Goal: Task Accomplishment & Management: Use online tool/utility

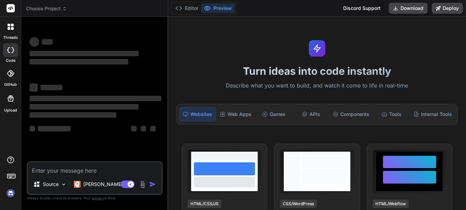
type textarea "x"
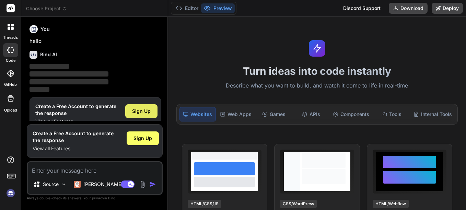
scroll to position [13, 0]
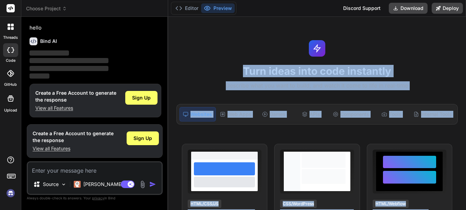
drag, startPoint x: 466, startPoint y: 31, endPoint x: 467, endPoint y: 53, distance: 22.4
click at [466, 53] on html "threads code GitHub Upload Choose Project Created with Pixso. Bind AI Web Searc…" at bounding box center [233, 105] width 466 height 210
click at [431, 58] on div "Turn ideas into code instantly Describe what you want to build, and watch it co…" at bounding box center [317, 113] width 298 height 193
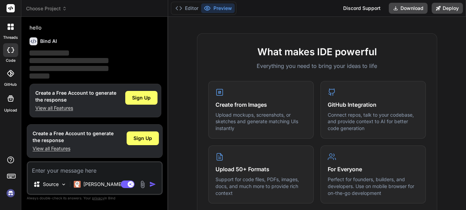
scroll to position [251, 0]
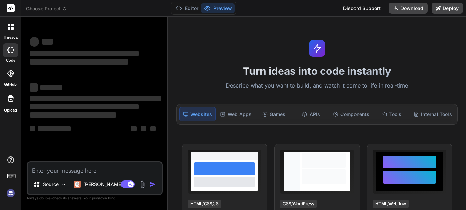
type textarea "x"
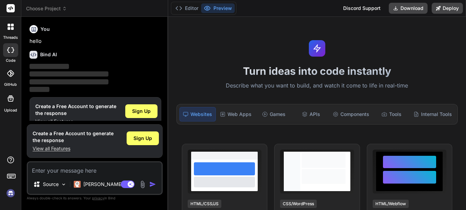
scroll to position [13, 0]
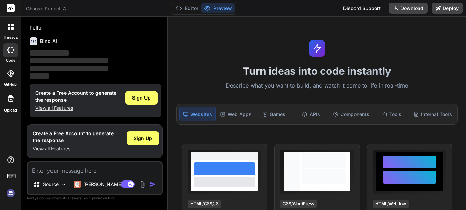
click at [11, 39] on label "threads" at bounding box center [10, 38] width 15 height 6
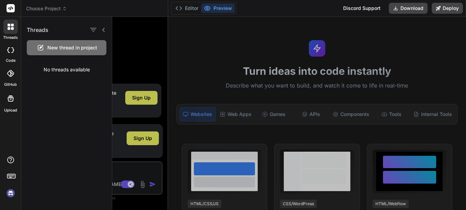
click at [133, 45] on div at bounding box center [289, 113] width 354 height 193
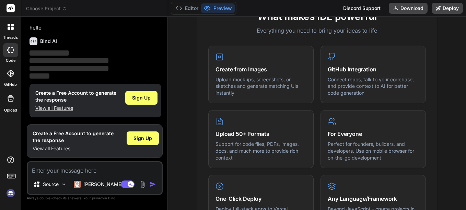
scroll to position [274, 0]
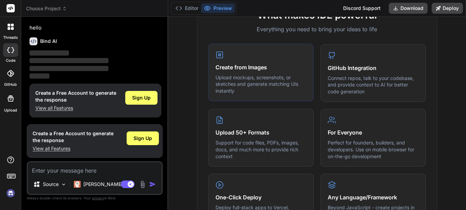
click at [279, 89] on p "Upload mockups, screenshots, or sketches and generate matching UIs instantly" at bounding box center [261, 84] width 91 height 20
click at [237, 62] on div "Create from Images Upload mockups, screenshots, or sketches and generate matchi…" at bounding box center [260, 73] width 105 height 58
click at [212, 57] on div "Create from Images Upload mockups, screenshots, or sketches and generate matchi…" at bounding box center [260, 73] width 105 height 58
click at [230, 79] on p "Upload mockups, screenshots, or sketches and generate matching UIs instantly" at bounding box center [261, 84] width 91 height 20
click at [104, 173] on textarea at bounding box center [95, 168] width 134 height 12
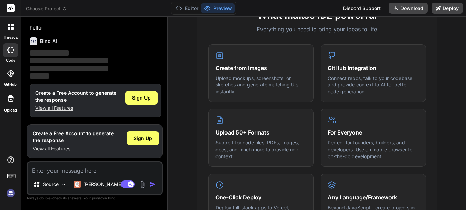
click at [466, 35] on html "threads code GitHub Upload Choose Project Created with Pixso. Bind AI Web Searc…" at bounding box center [233, 105] width 466 height 210
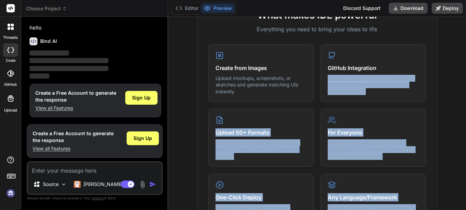
drag, startPoint x: 466, startPoint y: 35, endPoint x: 467, endPoint y: 100, distance: 64.6
click at [466, 100] on html "threads code GitHub Upload Choose Project Created with Pixso. Bind AI Web Searc…" at bounding box center [233, 105] width 466 height 210
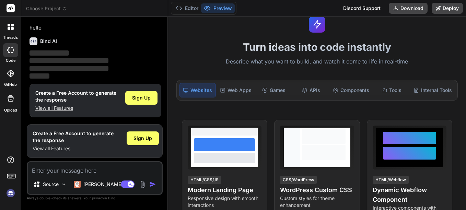
scroll to position [0, 0]
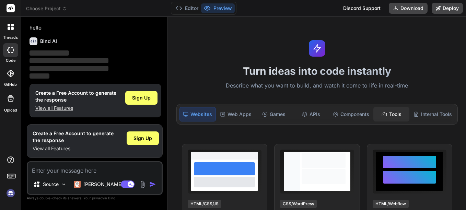
click at [382, 113] on icon at bounding box center [384, 114] width 5 height 5
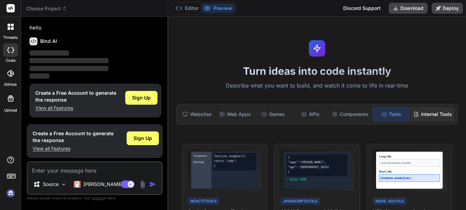
click at [422, 118] on div "Internal Tools" at bounding box center [433, 114] width 44 height 14
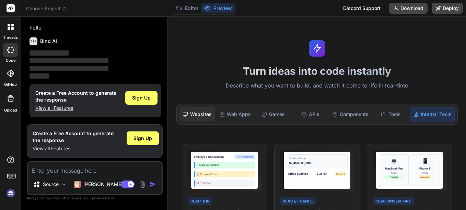
click at [211, 119] on div "Websites" at bounding box center [198, 114] width 36 height 14
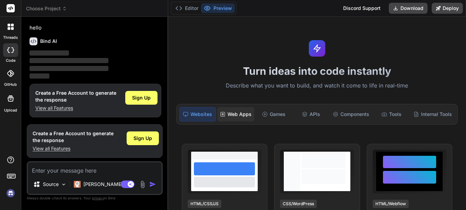
click at [234, 113] on div "Web Apps" at bounding box center [235, 114] width 37 height 14
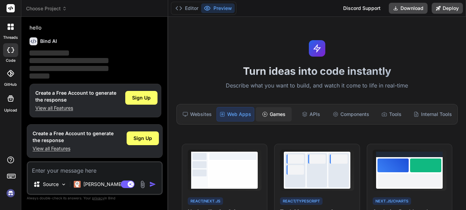
click at [265, 115] on icon at bounding box center [264, 114] width 5 height 5
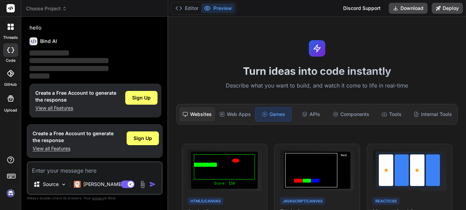
click at [195, 116] on div "Websites" at bounding box center [198, 114] width 36 height 14
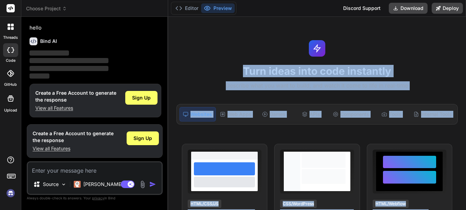
drag, startPoint x: 466, startPoint y: 28, endPoint x: 467, endPoint y: 41, distance: 12.4
click at [466, 41] on html "threads code GitHub Upload Choose Project Created with Pixso. Bind AI Web Searc…" at bounding box center [233, 105] width 466 height 210
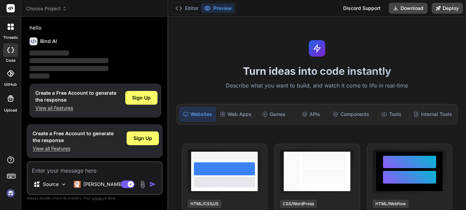
drag, startPoint x: 467, startPoint y: 41, endPoint x: 466, endPoint y: 46, distance: 5.9
click at [13, 20] on div at bounding box center [10, 27] width 14 height 14
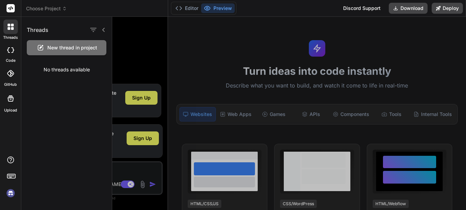
click at [14, 77] on div at bounding box center [10, 73] width 15 height 15
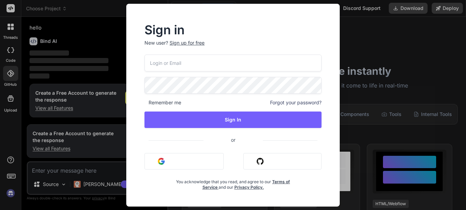
click at [75, 65] on div "Sign in New user? Sign up for free Remember me Forgot your password? Sign In or…" at bounding box center [233, 105] width 466 height 210
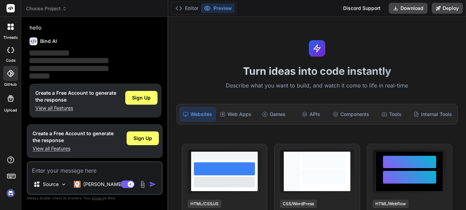
drag, startPoint x: 466, startPoint y: 48, endPoint x: 466, endPoint y: 84, distance: 36.4
drag, startPoint x: 466, startPoint y: 84, endPoint x: 467, endPoint y: 126, distance: 41.9
click at [466, 126] on html "threads code GitHub Upload Choose Project Created with Pixso. Bind AI Web Searc…" at bounding box center [233, 105] width 466 height 210
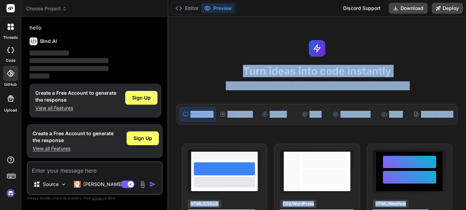
drag, startPoint x: 467, startPoint y: 126, endPoint x: 464, endPoint y: 49, distance: 77.3
click at [464, 49] on div "Turn ideas into code instantly Describe what you want to build, and watch it co…" at bounding box center [317, 113] width 298 height 193
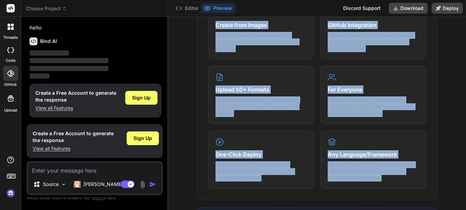
scroll to position [324, 0]
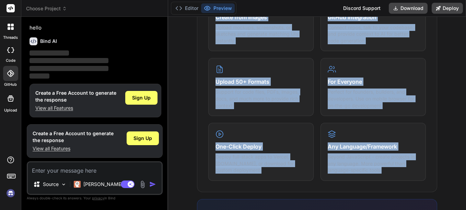
click at [451, 121] on div "What makes IDE powerful Everything you need to bring your ideas to life Create …" at bounding box center [317, 144] width 290 height 397
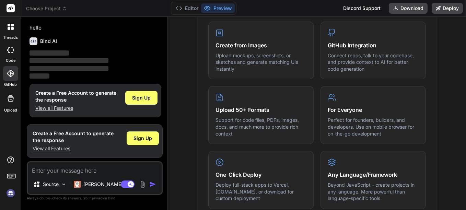
scroll to position [285, 0]
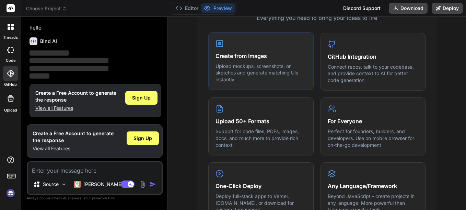
click at [273, 67] on p "Upload mockups, screenshots, or sketches and generate matching UIs instantly" at bounding box center [261, 73] width 91 height 20
click at [259, 68] on p "Upload mockups, screenshots, or sketches and generate matching UIs instantly" at bounding box center [261, 73] width 91 height 20
click at [95, 169] on textarea at bounding box center [95, 168] width 134 height 12
type textarea "p"
type textarea "x"
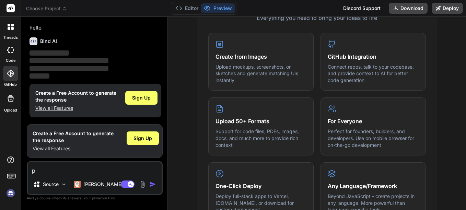
type textarea "pR"
type textarea "x"
type textarea "p"
type textarea "x"
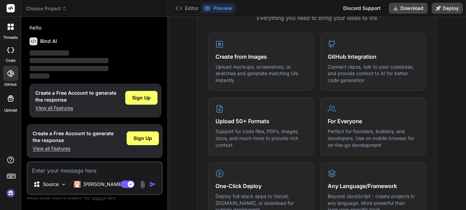
type textarea "R"
type textarea "x"
type textarea "Rp"
type textarea "x"
type textarea "Rpe"
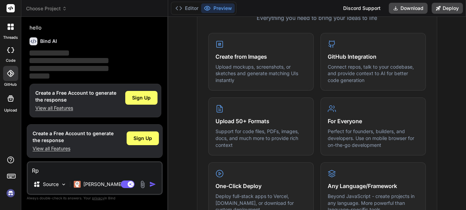
type textarea "x"
type textarea "Rpec"
type textarea "x"
type textarea "Rpe"
type textarea "x"
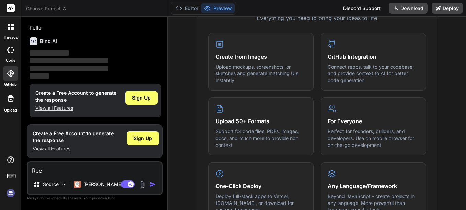
type textarea "Rp"
type textarea "x"
type textarea "R"
type textarea "x"
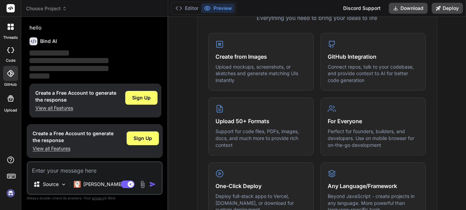
type textarea "p"
type textarea "x"
type textarea "pR"
type textarea "x"
type textarea "pRE"
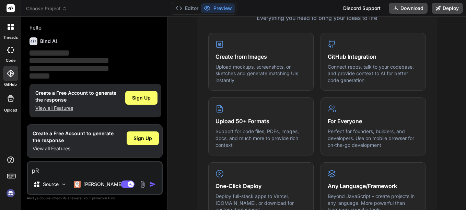
type textarea "x"
type textarea "pREC"
type textarea "x"
type textarea "pRE"
type textarea "x"
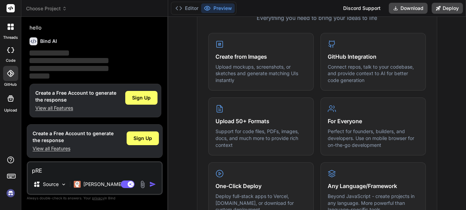
type textarea "pR"
type textarea "x"
type textarea "p"
type textarea "x"
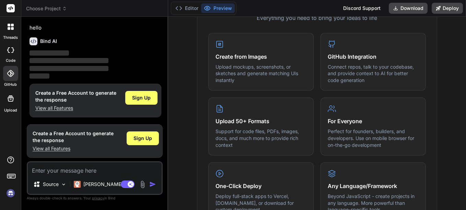
type textarea "P"
type textarea "x"
type textarea "Pr"
type textarea "x"
type textarea "Pre"
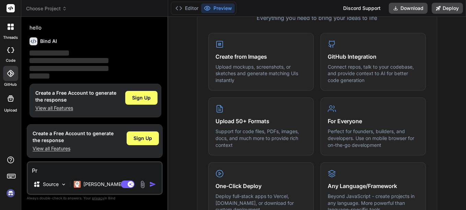
type textarea "x"
type textarea "Prec"
type textarea "x"
type textarea "Preci"
type textarea "x"
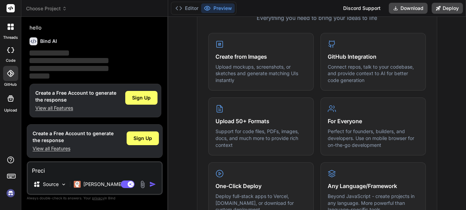
type textarea "Precis"
type textarea "x"
type textarea "Preciso"
type textarea "x"
type textarea "Preciso"
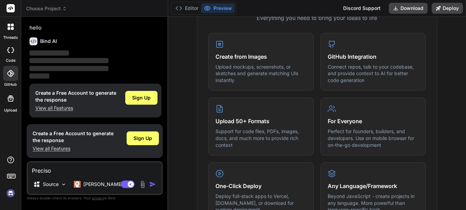
type textarea "x"
type textarea "Preciso c"
type textarea "x"
type textarea "Preciso cr"
type textarea "x"
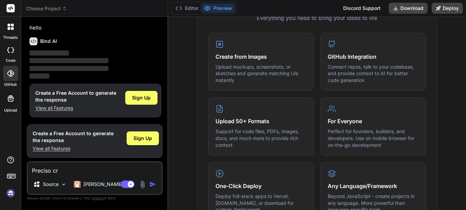
type textarea "Preciso cri"
type textarea "x"
type textarea "Preciso cria"
type textarea "x"
type textarea "Preciso criar"
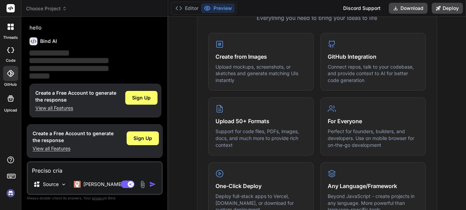
type textarea "x"
type textarea "Preciso criar"
type textarea "x"
type textarea "Preciso criar l"
type textarea "x"
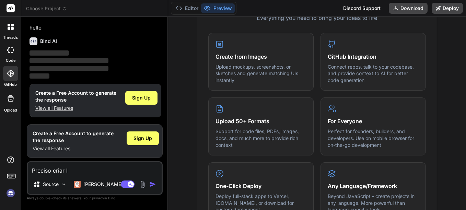
type textarea "Preciso criar lg"
type textarea "x"
type textarea "Preciso criar lgo"
type textarea "x"
type textarea "Preciso criar lgoo"
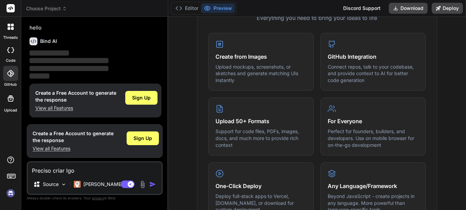
type textarea "x"
type textarea "Preciso criar lgoos"
type textarea "x"
type textarea "Preciso criar lgoo"
type textarea "x"
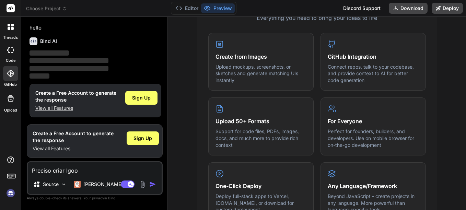
type textarea "Preciso criar lgo"
type textarea "x"
type textarea "Preciso criar lg"
type textarea "x"
type textarea "Preciso criar l"
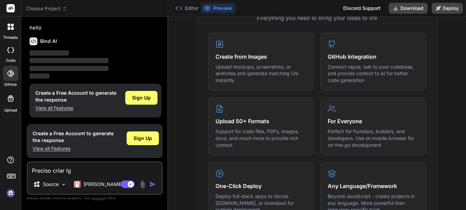
type textarea "x"
type textarea "Preciso criar lo"
type textarea "x"
type textarea "Preciso criar log"
type textarea "x"
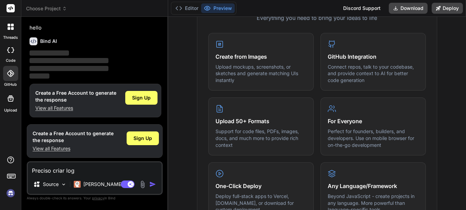
type textarea "Preciso criar logo"
type textarea "x"
type textarea "Preciso criar logos"
type textarea "x"
type textarea "Preciso criar logos"
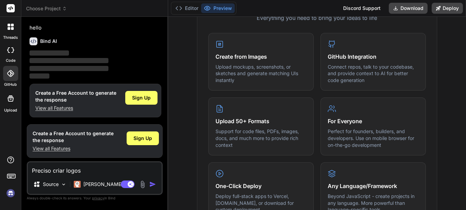
click at [158, 186] on button "button" at bounding box center [154, 184] width 10 height 7
click at [155, 185] on img "button" at bounding box center [152, 184] width 7 height 7
click at [153, 188] on div "Source Claude 4 S.." at bounding box center [95, 185] width 134 height 16
drag, startPoint x: 153, startPoint y: 188, endPoint x: 150, endPoint y: 180, distance: 8.9
click at [150, 180] on div "Source Claude 4 S.." at bounding box center [95, 185] width 134 height 16
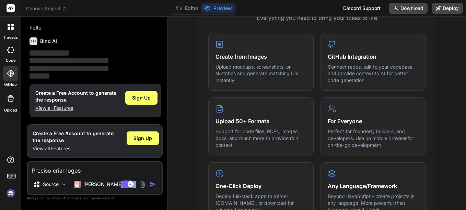
click at [151, 181] on img "button" at bounding box center [152, 184] width 7 height 7
